Goal: Find specific page/section: Find specific page/section

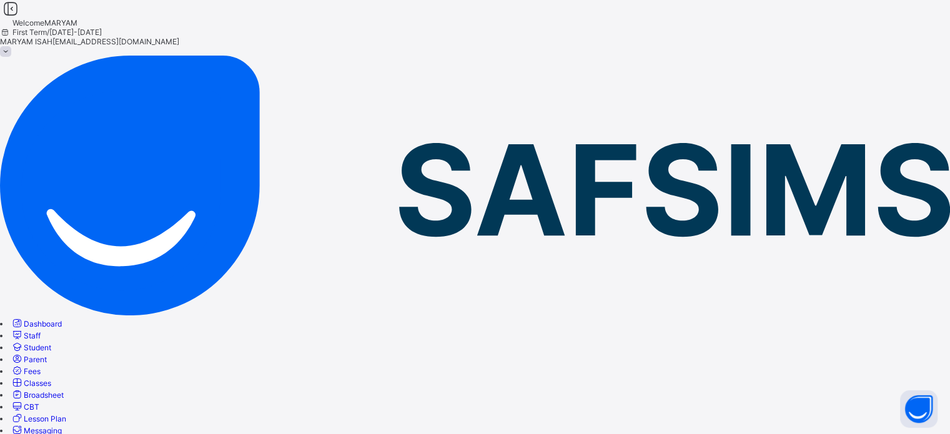
click at [41, 366] on span "Fees" at bounding box center [32, 370] width 17 height 9
click at [819, 37] on div at bounding box center [475, 37] width 950 height 0
click at [179, 37] on span "[EMAIL_ADDRESS][DOMAIN_NAME]" at bounding box center [115, 41] width 127 height 9
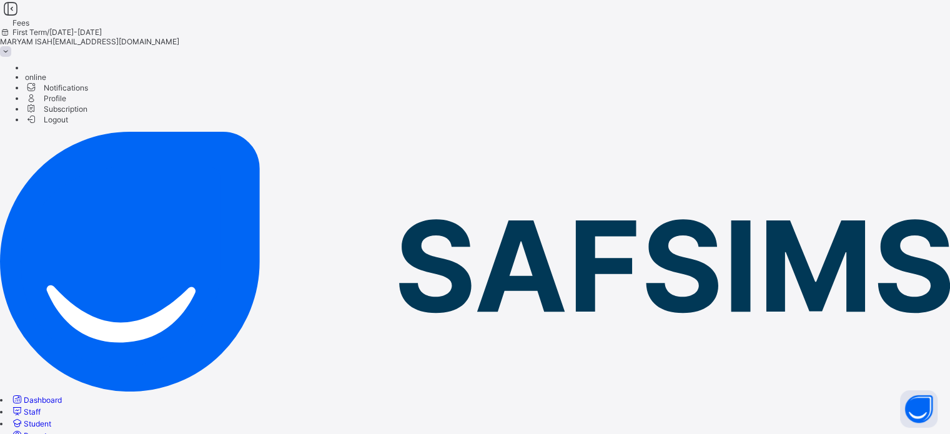
click at [87, 114] on span "Subscription" at bounding box center [56, 108] width 62 height 9
